Goal: Task Accomplishment & Management: Manage account settings

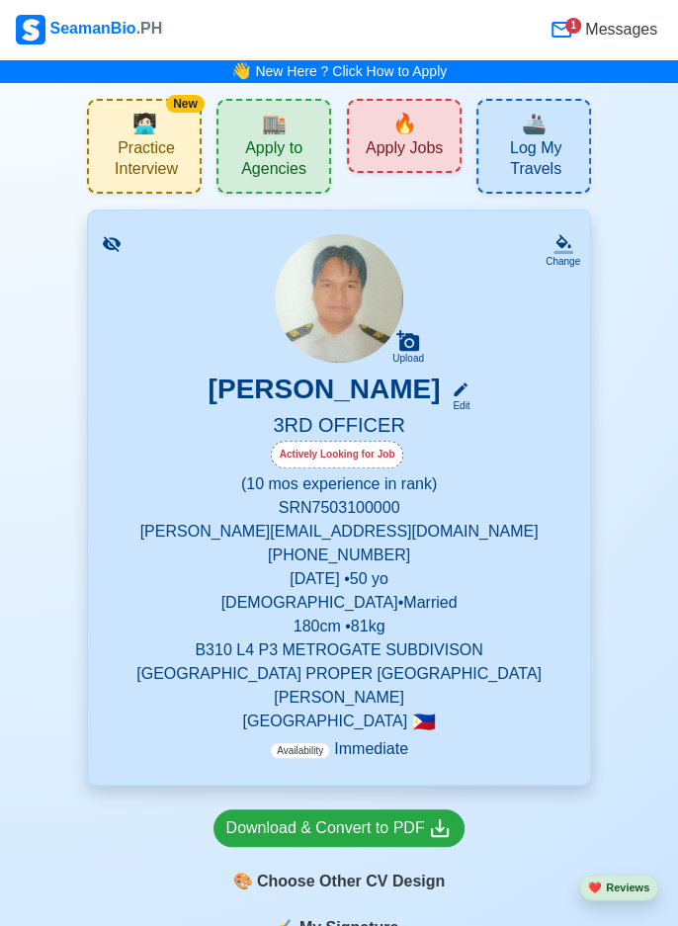
click at [160, 152] on span "Practice Interview" at bounding box center [146, 160] width 99 height 45
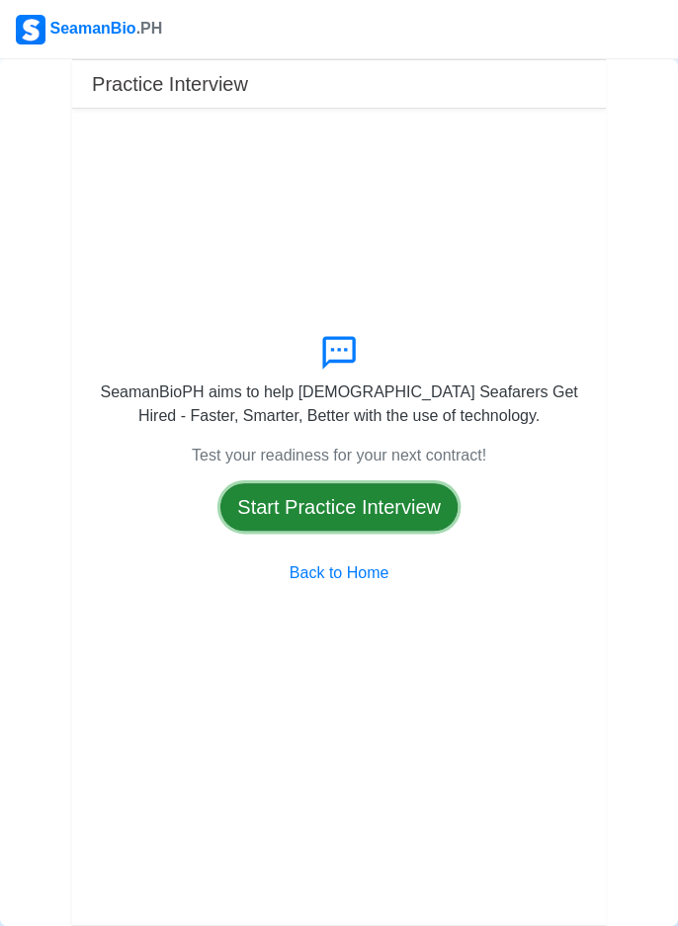
click at [416, 531] on button "Start Practice Interview" at bounding box center [338, 506] width 237 height 47
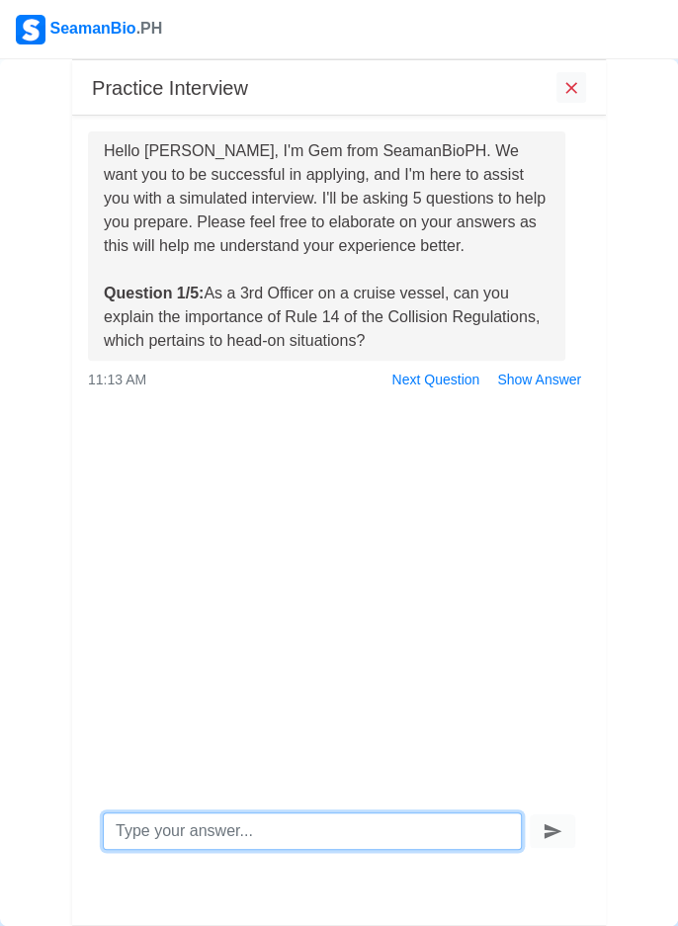
scroll to position [89, 0]
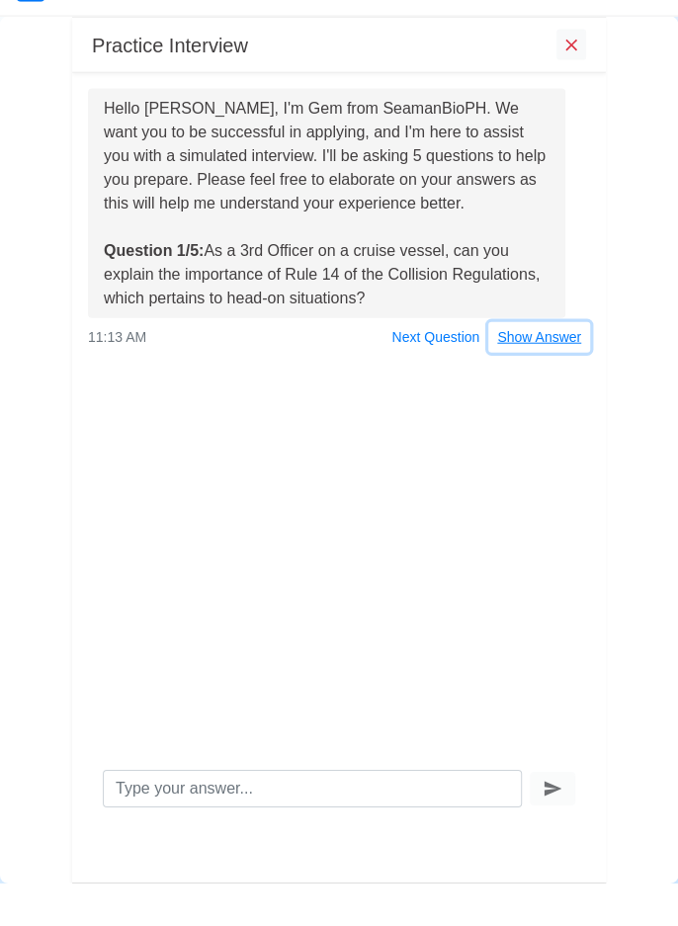
click at [561, 376] on button "Show Answer" at bounding box center [539, 380] width 102 height 31
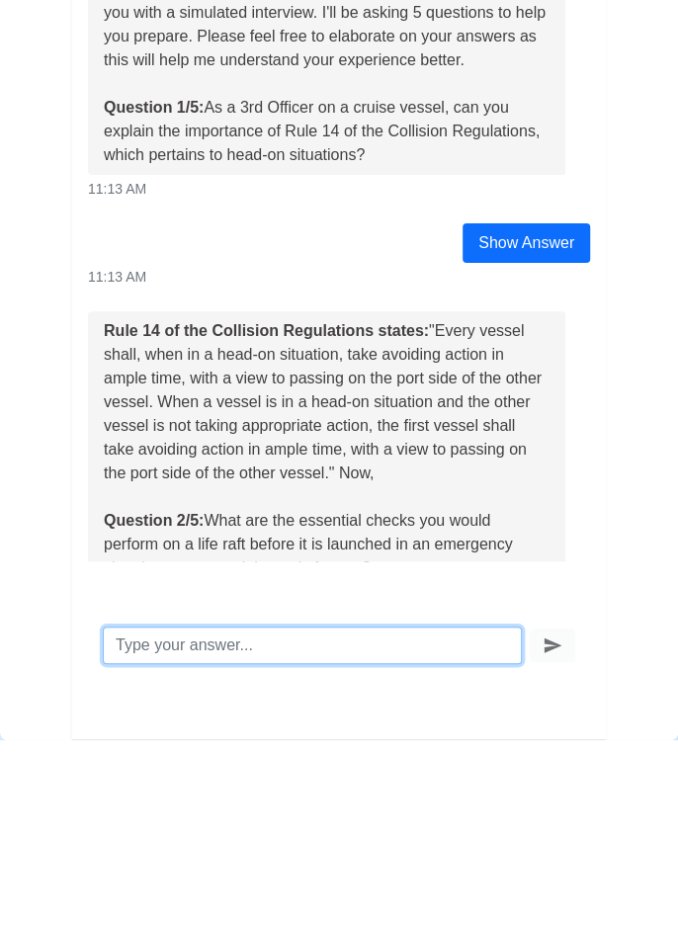
scroll to position [26, 0]
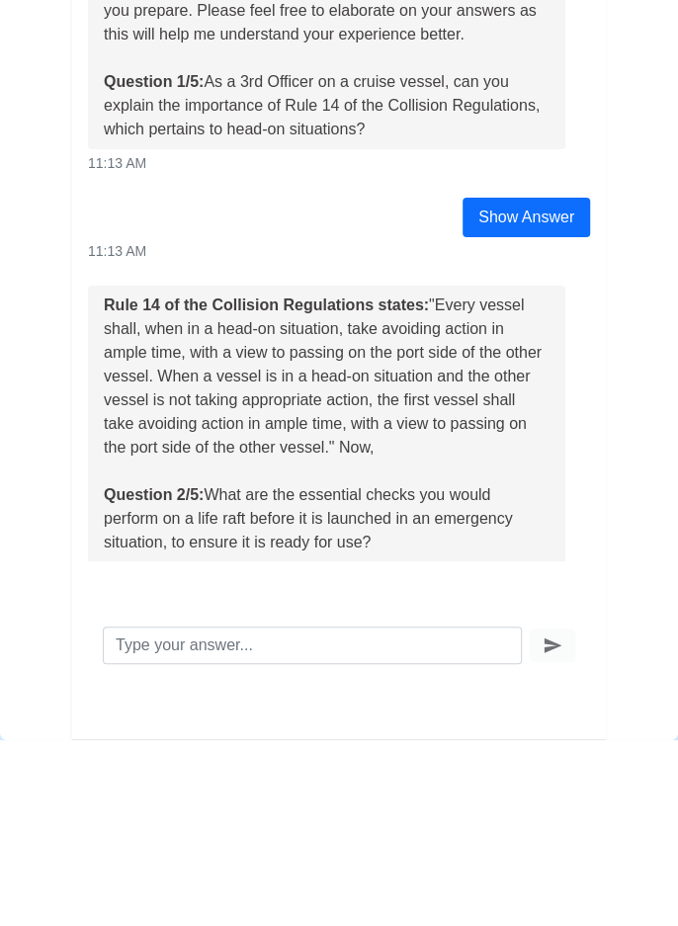
click at [562, 763] on div "Rule 14 of the Collision Regulations states: "Every vessel shall, when in a hea…" at bounding box center [339, 626] width 532 height 311
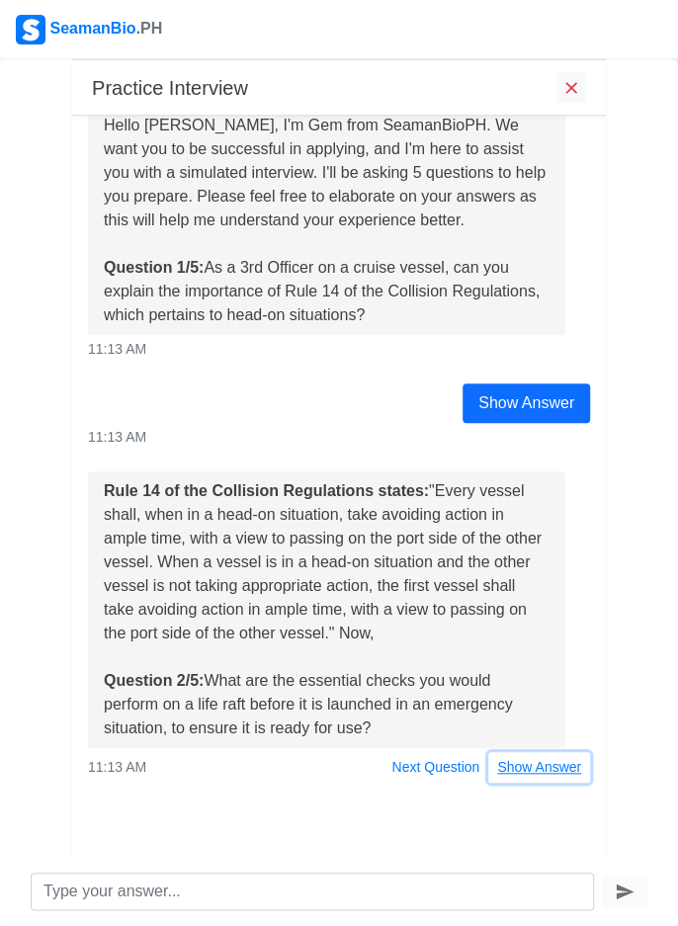
scroll to position [0, 0]
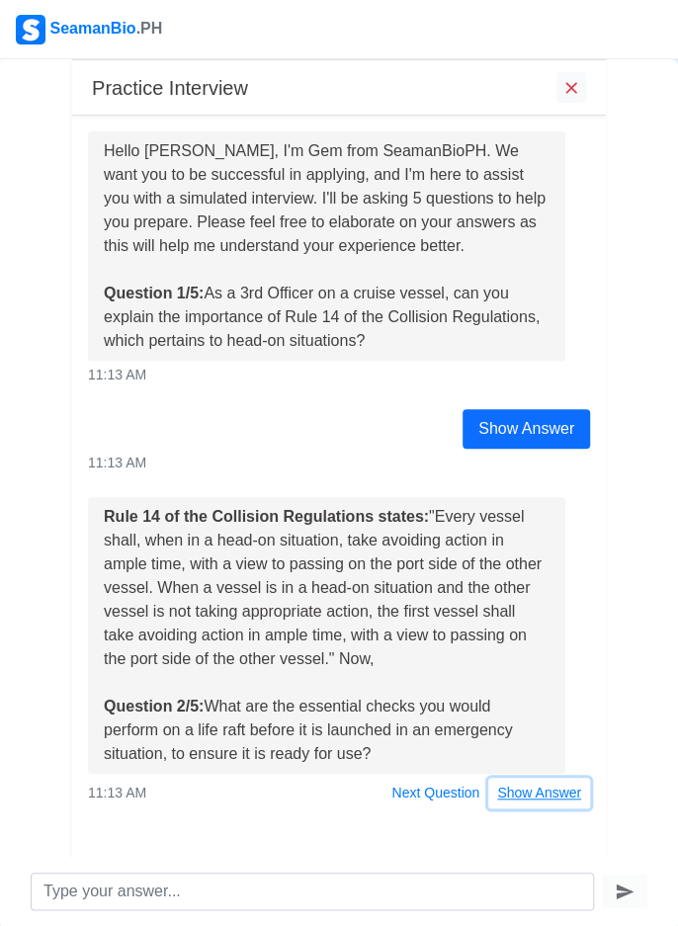
click at [539, 793] on button "Show Answer" at bounding box center [539, 793] width 102 height 31
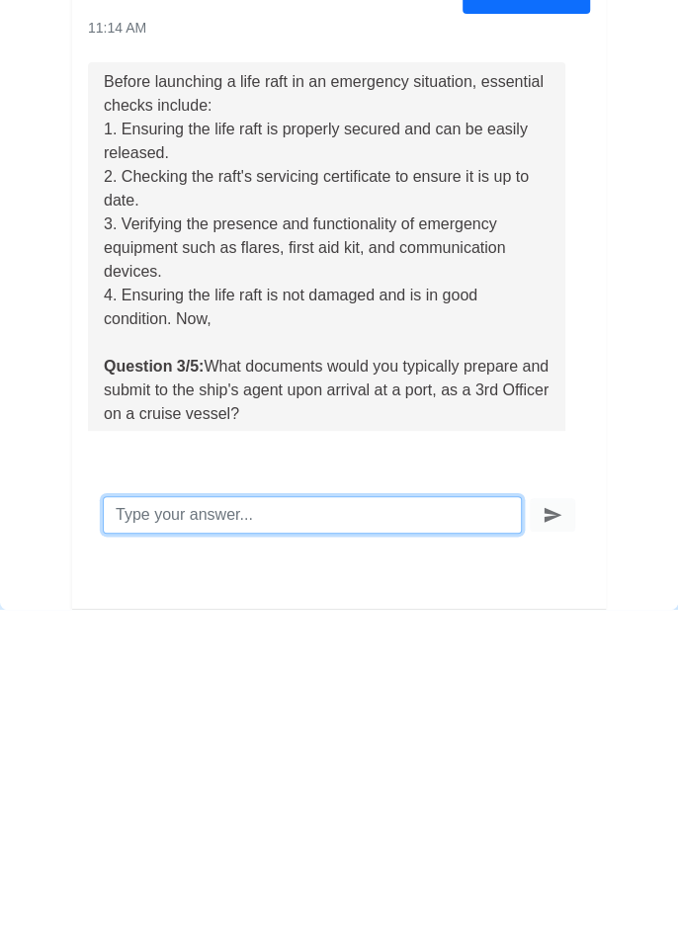
scroll to position [535, 0]
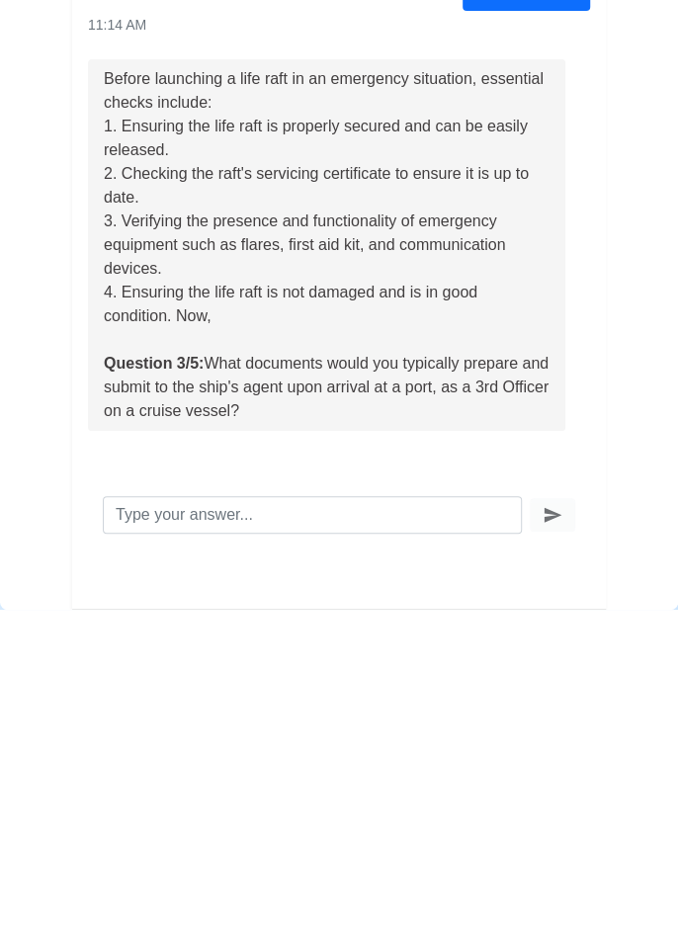
click at [555, 758] on div "Before launching a life raft in an emergency situation, essential checks includ…" at bounding box center [339, 579] width 532 height 406
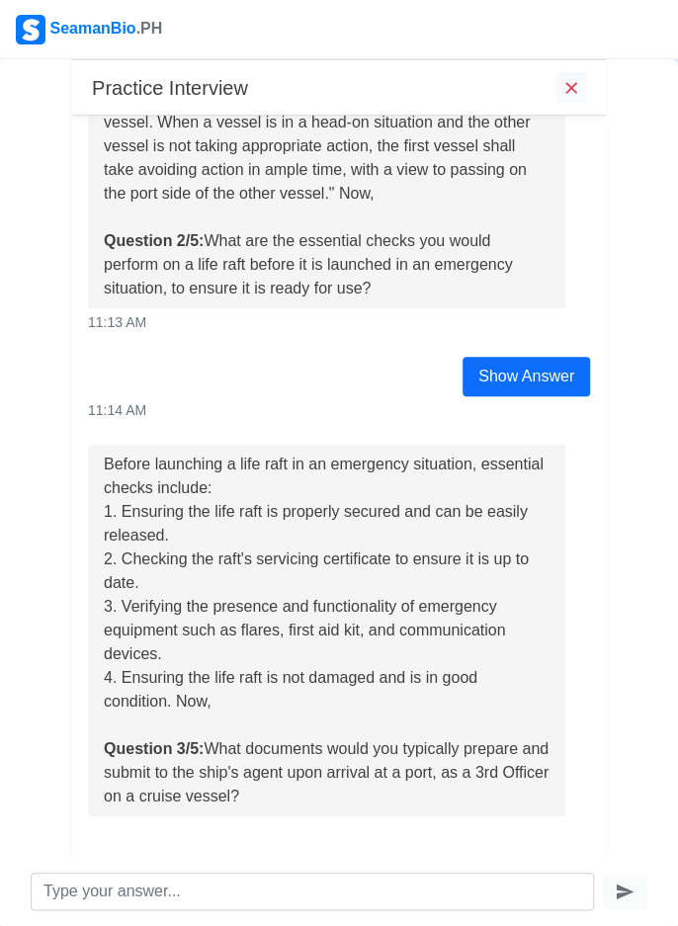
scroll to position [465, 0]
click at [547, 837] on button "Show Answer" at bounding box center [539, 836] width 102 height 31
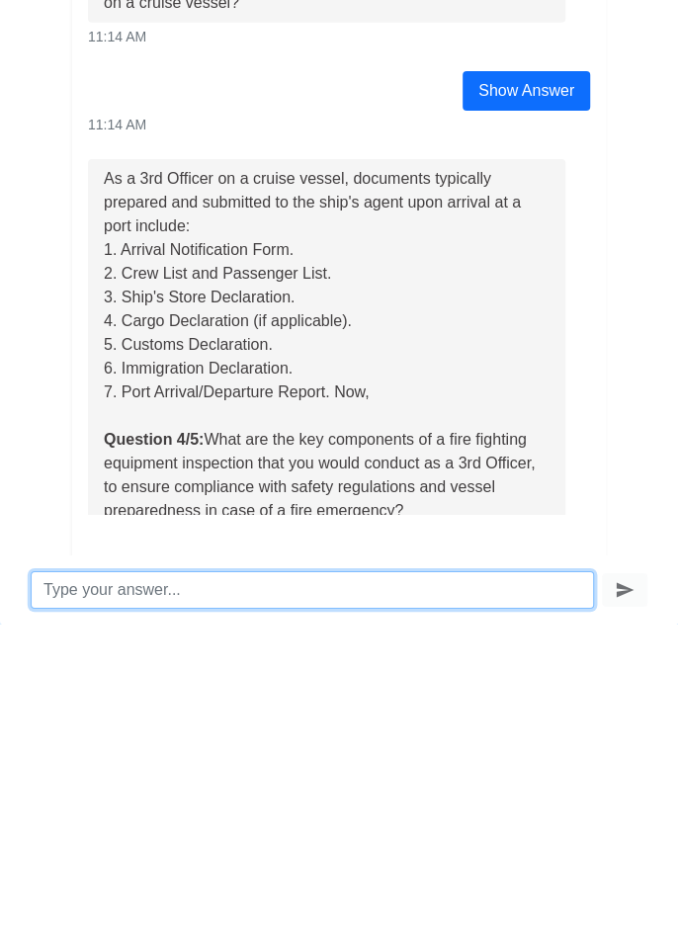
scroll to position [973, 0]
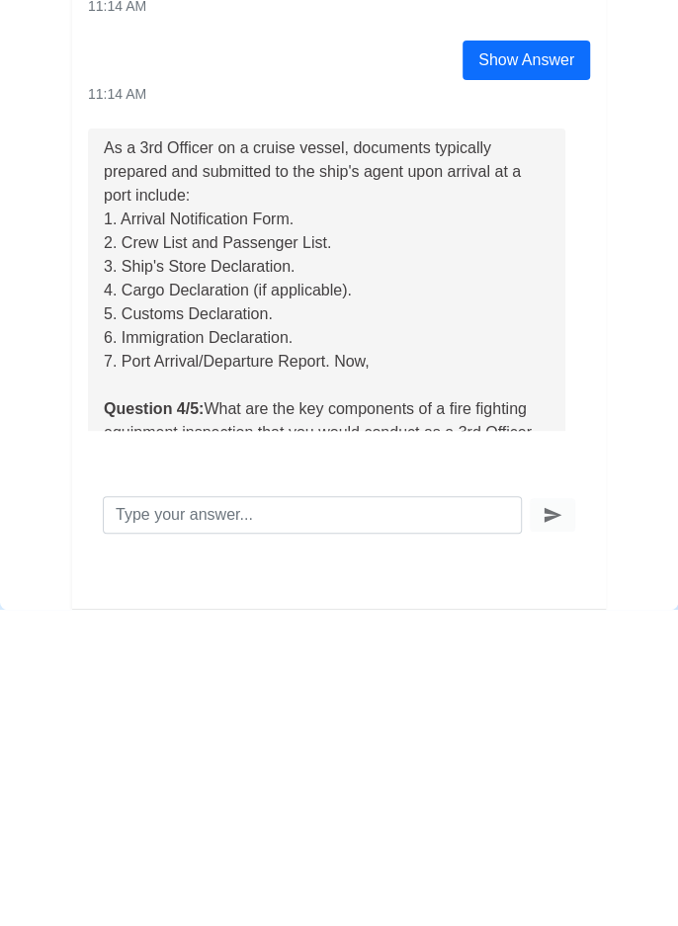
click at [558, 834] on button "Show Answer" at bounding box center [539, 835] width 102 height 31
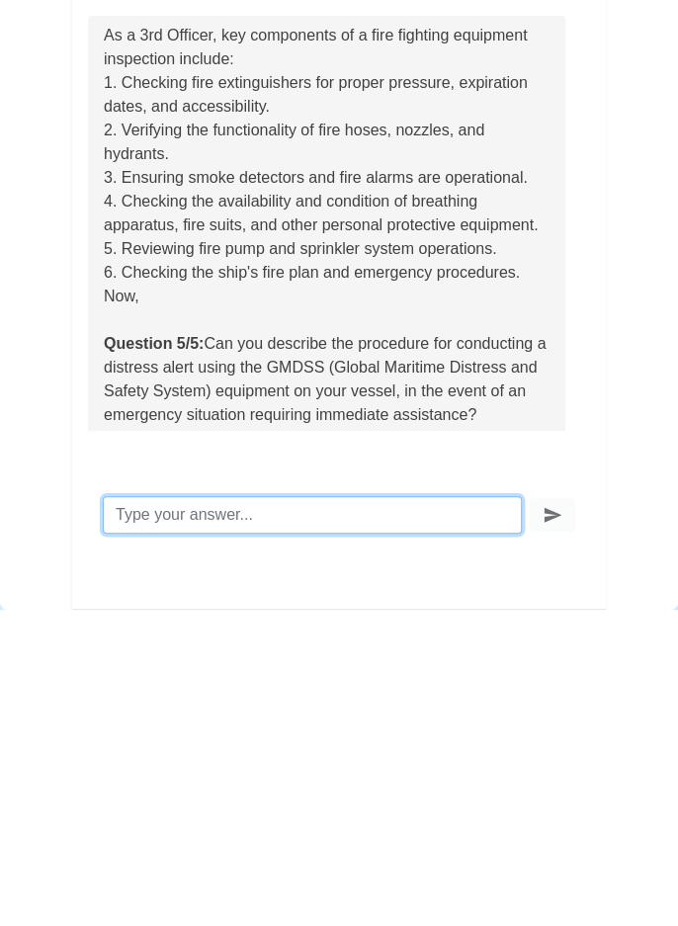
scroll to position [1598, 0]
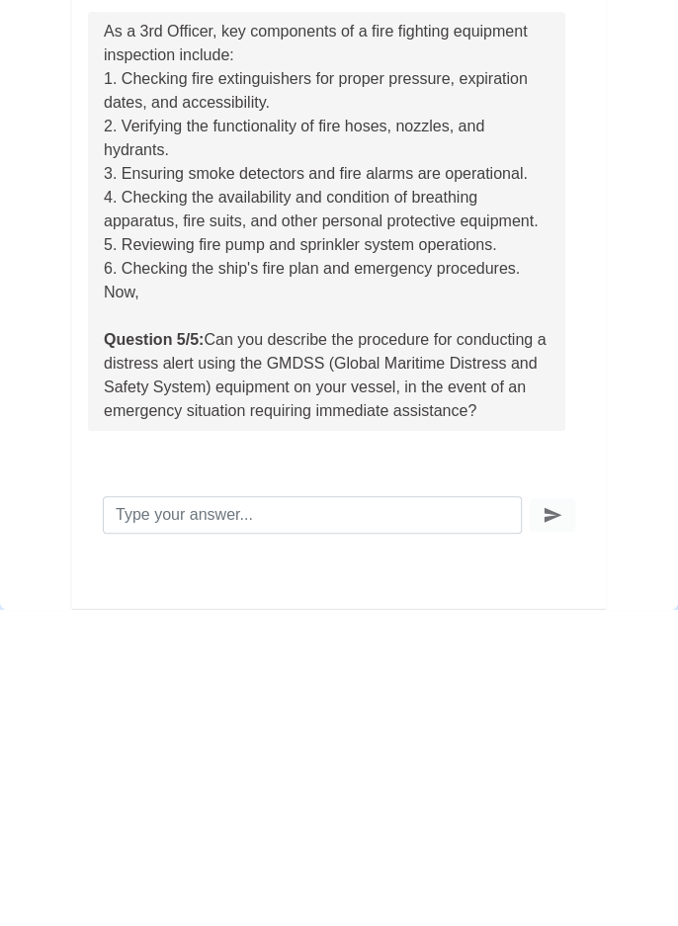
click at [554, 764] on div "As a 3rd Officer, key components of a fire fighting equipment inspection includ…" at bounding box center [339, 555] width 532 height 454
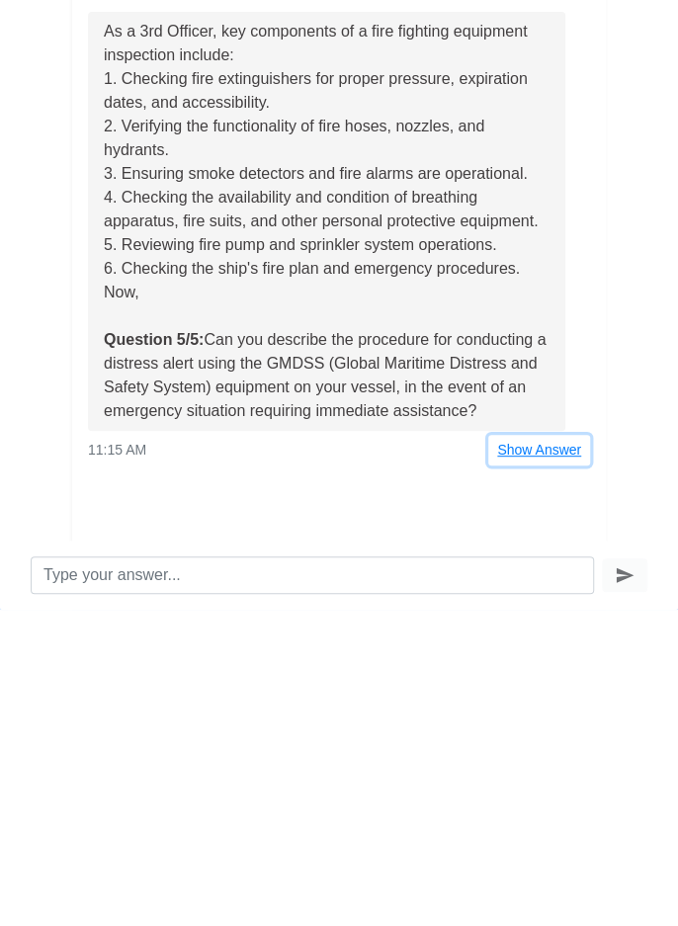
scroll to position [1529, 0]
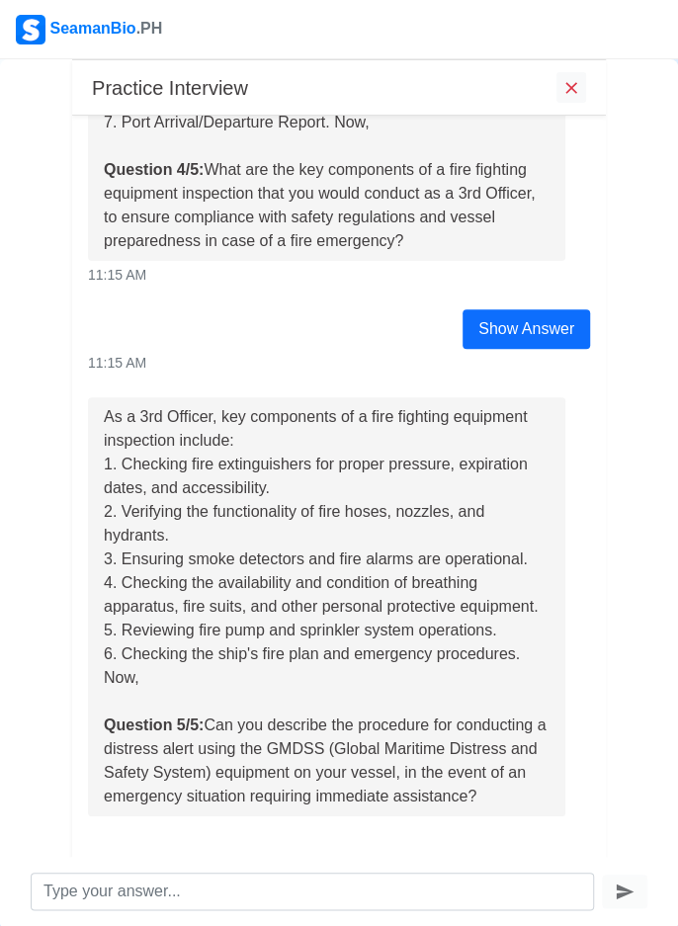
click at [547, 838] on button "Show Answer" at bounding box center [539, 835] width 102 height 31
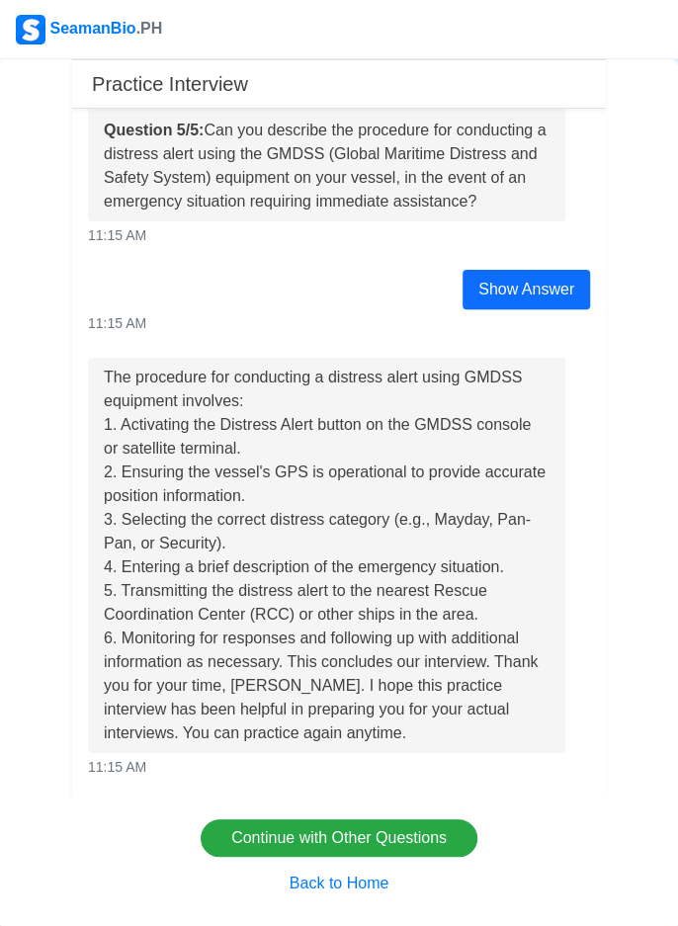
scroll to position [2118, 0]
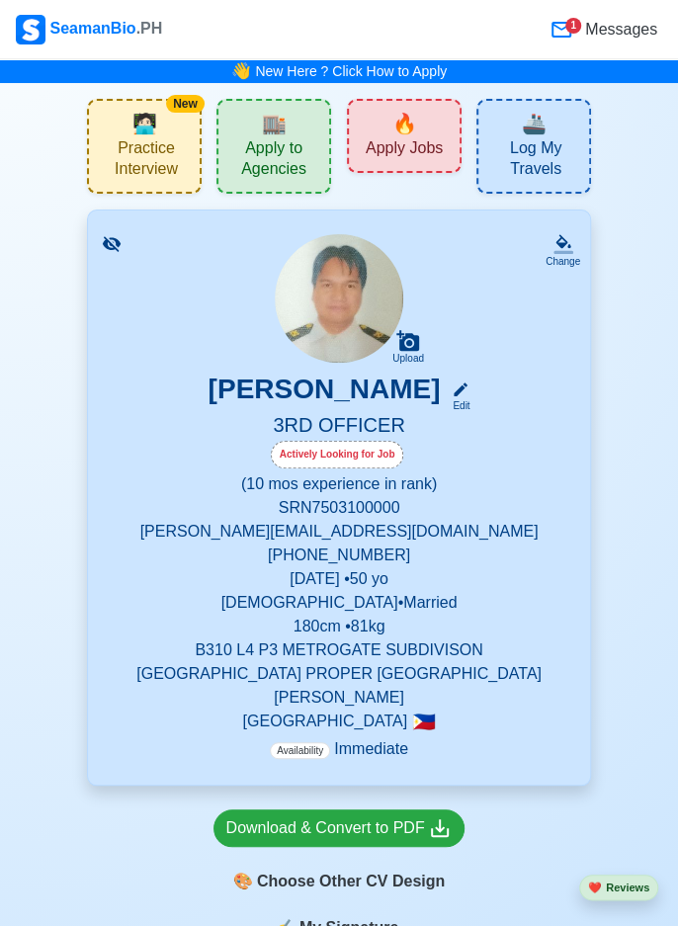
click at [425, 124] on div "🔥 Apply Jobs" at bounding box center [404, 136] width 115 height 74
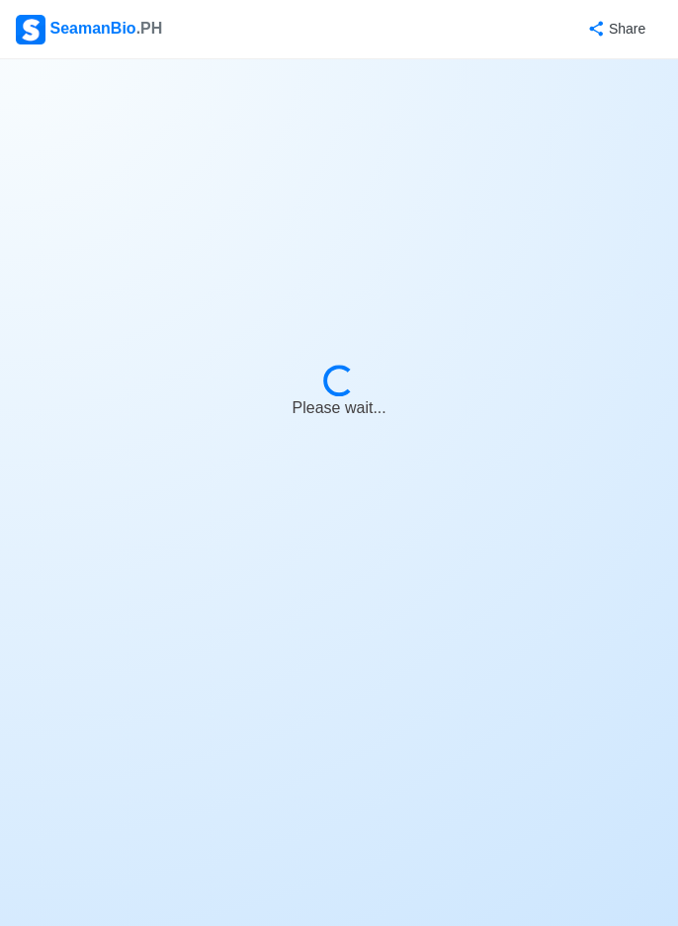
select select "3rd Officer"
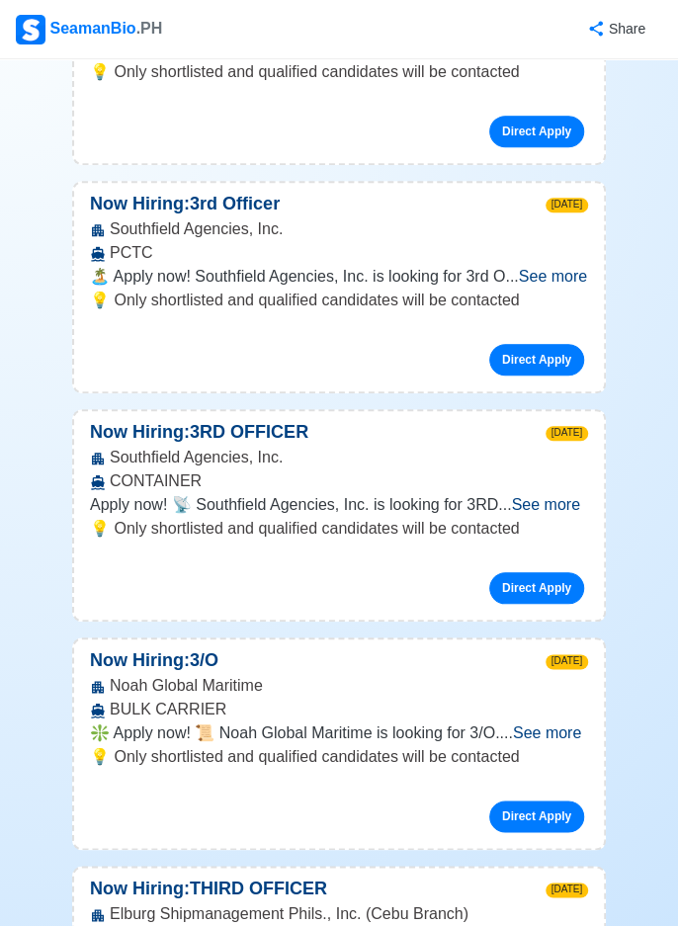
scroll to position [14471, 0]
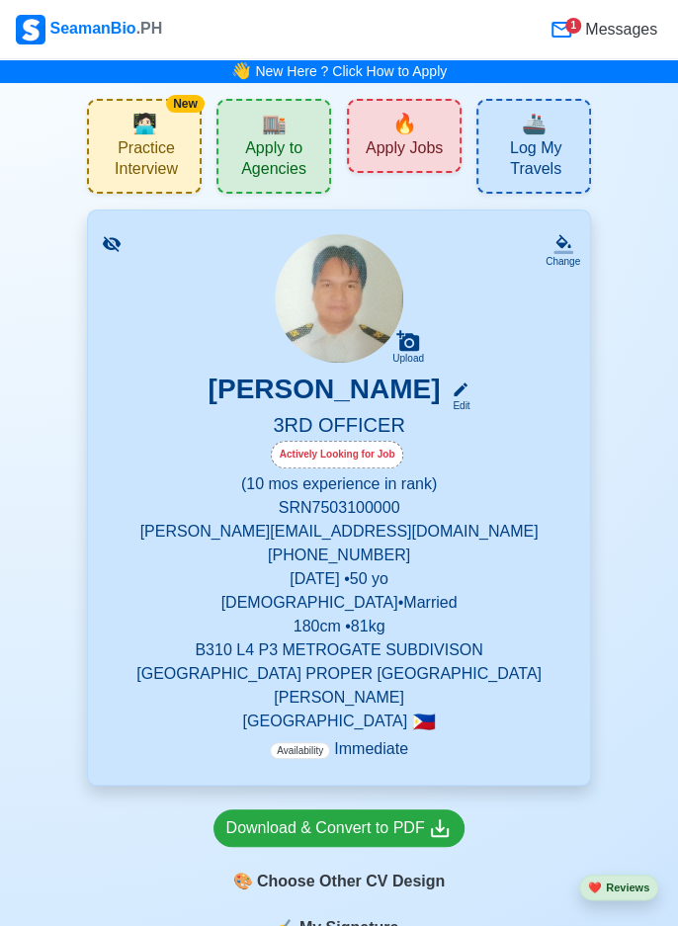
click at [433, 150] on span "Apply Jobs" at bounding box center [404, 150] width 77 height 25
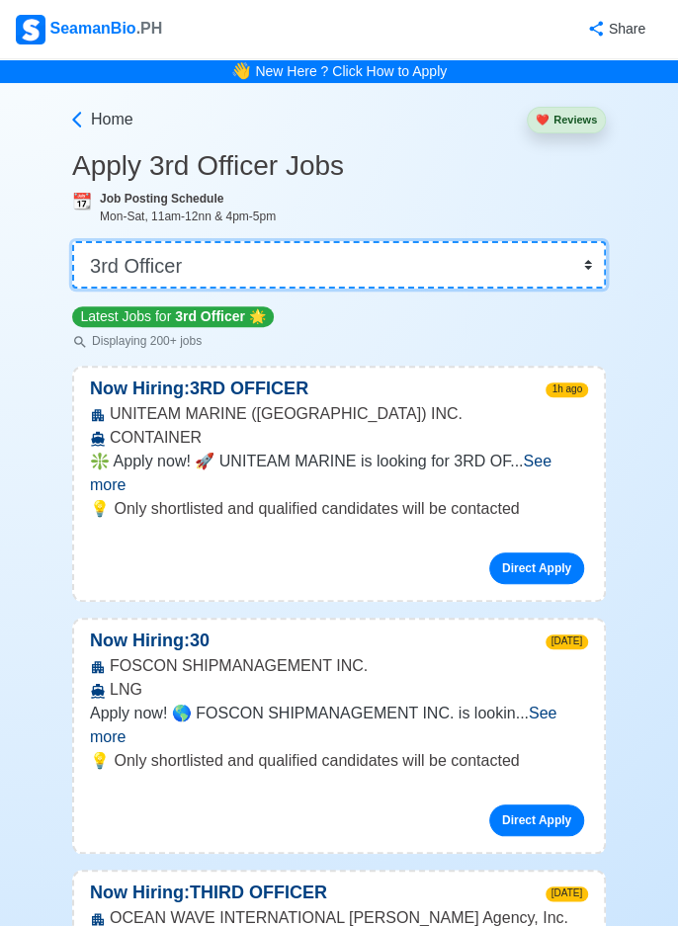
click at [332, 269] on select "👉 Select Rank or Position Master Chief Officer 2nd Officer 3rd Officer Junior O…" at bounding box center [339, 264] width 534 height 47
select select "Able Seaman"
click at [72, 241] on select "👉 Select Rank or Position Master Chief Officer 2nd Officer 3rd Officer Junior O…" at bounding box center [339, 264] width 534 height 47
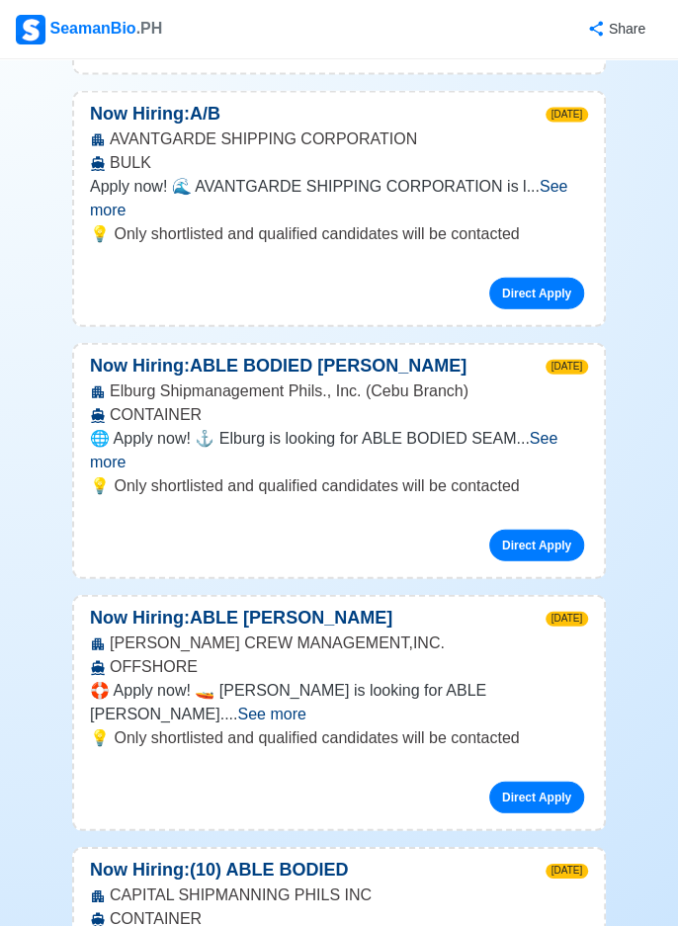
scroll to position [1236, 0]
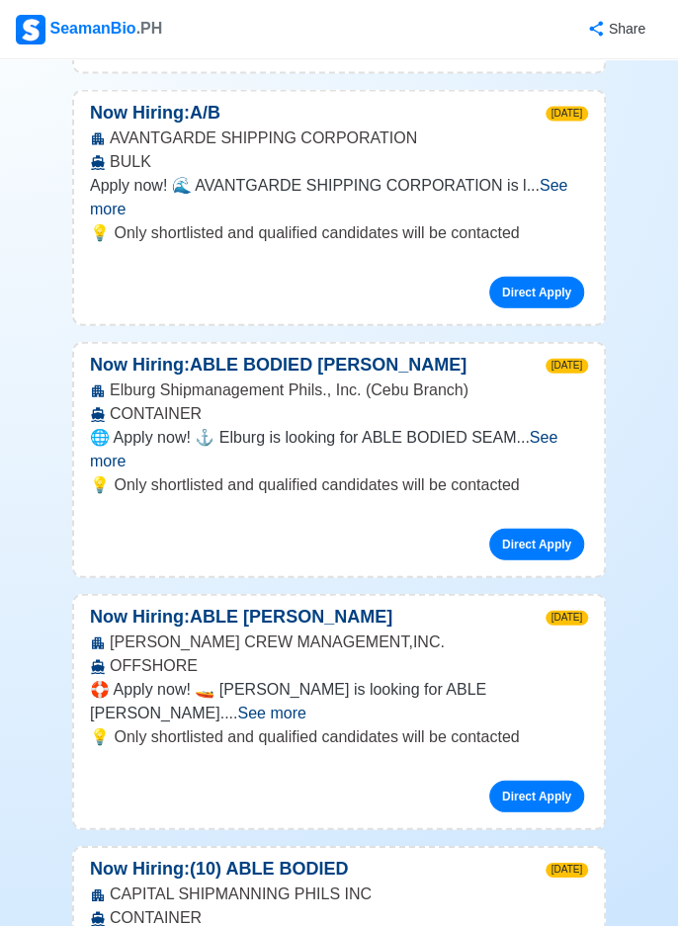
click at [305, 705] on span "See more" at bounding box center [271, 713] width 68 height 17
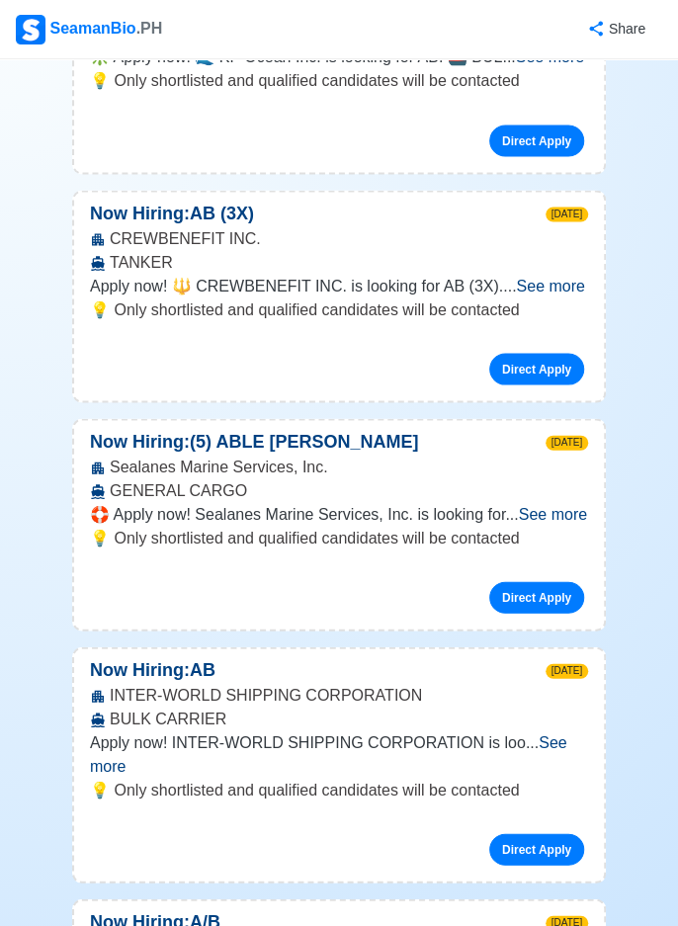
scroll to position [12911, 0]
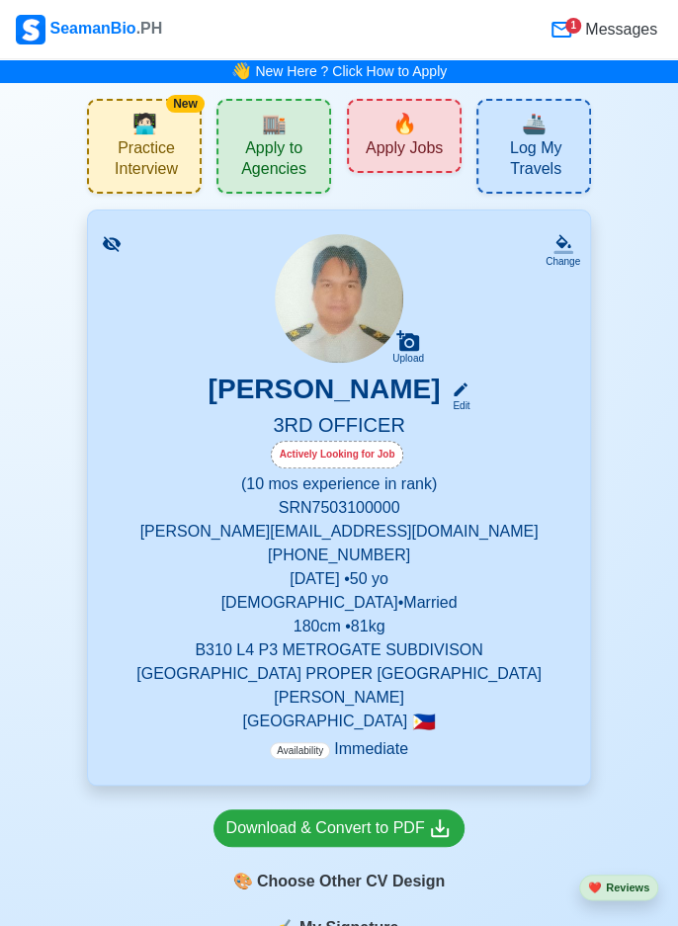
click at [456, 386] on div "CHITO TIGLAO Edit" at bounding box center [339, 393] width 455 height 41
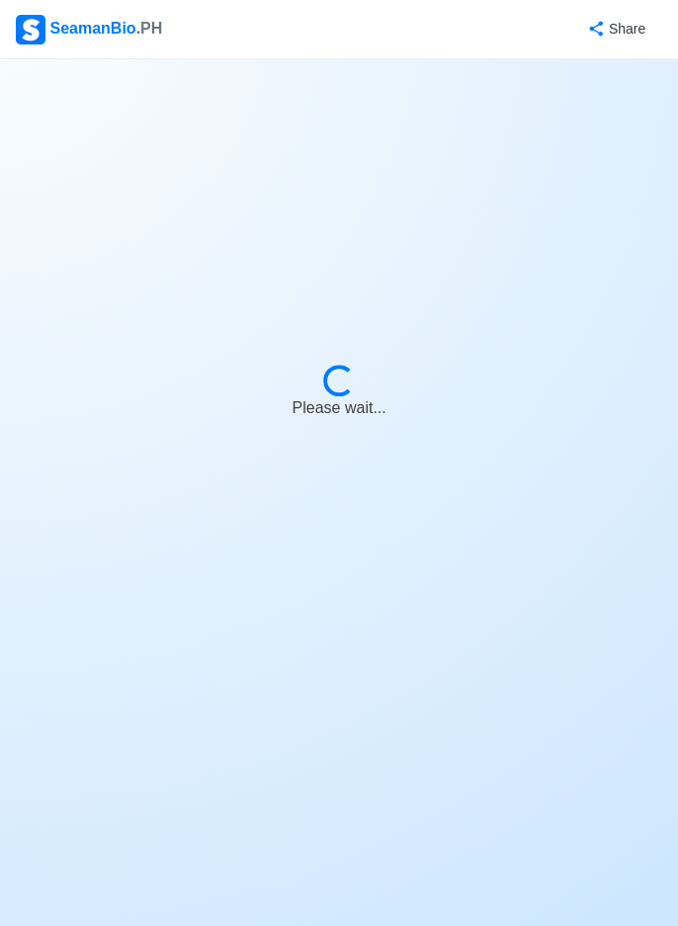
select select "Actively Looking for Job"
select select "Visible for Hiring"
select select "Married"
select select "Male"
select select "PH"
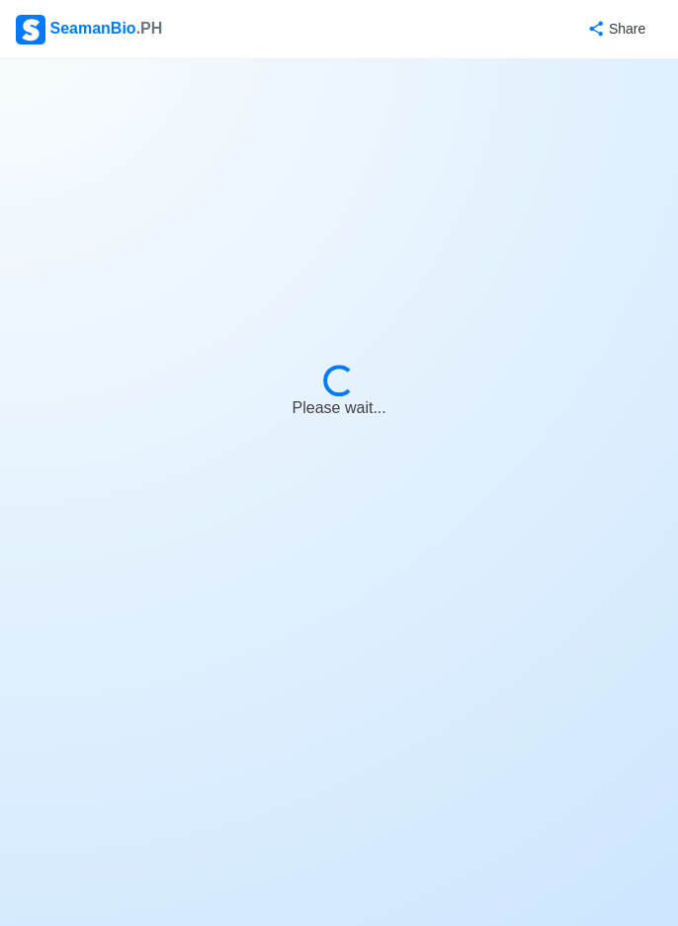
select select "0"
select select "10"
select select "4102416000000"
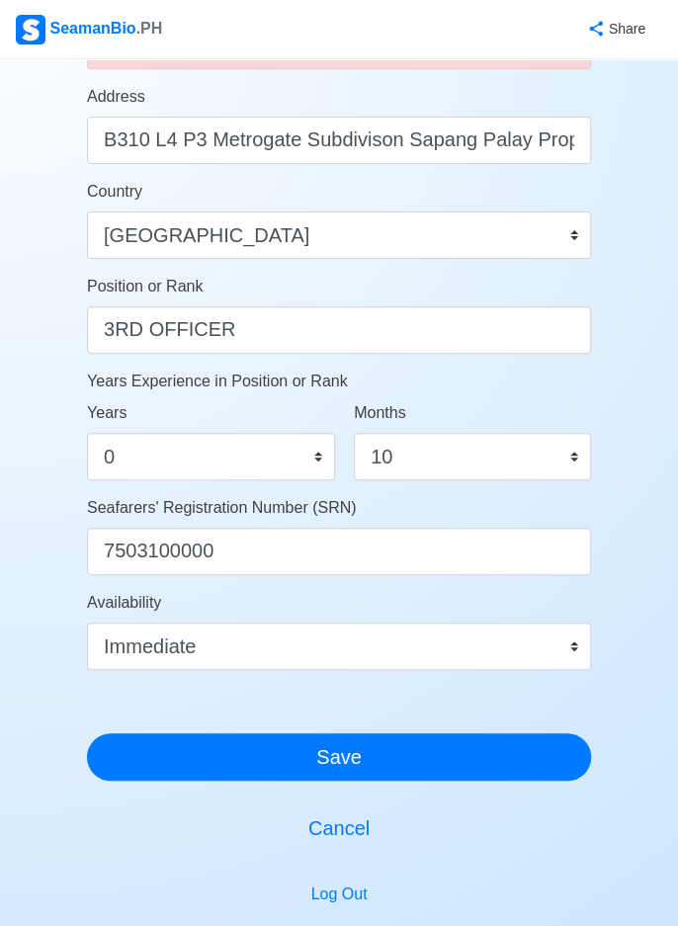
scroll to position [884, 0]
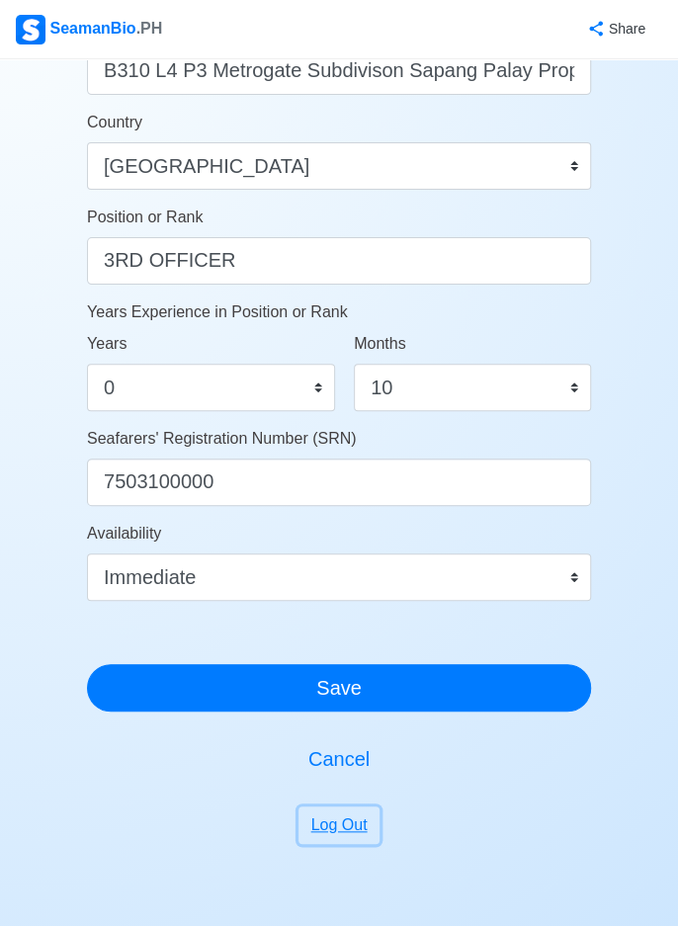
click at [358, 829] on button "Log Out" at bounding box center [339, 825] width 82 height 38
